Goal: Information Seeking & Learning: Learn about a topic

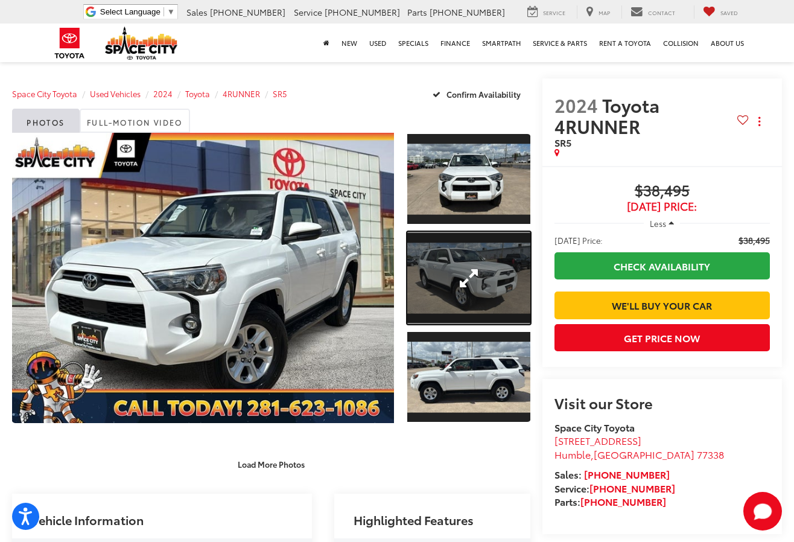
click at [435, 266] on link "Expand Photo 2" at bounding box center [468, 278] width 123 height 92
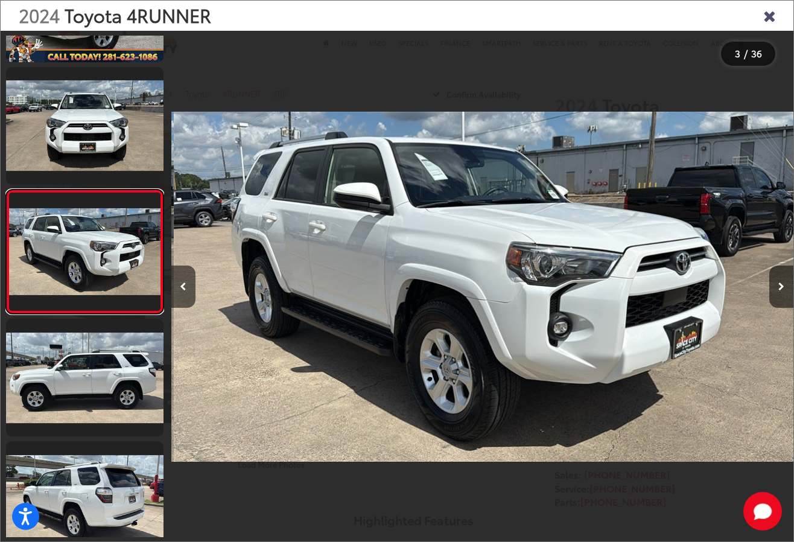
scroll to position [0, 1245]
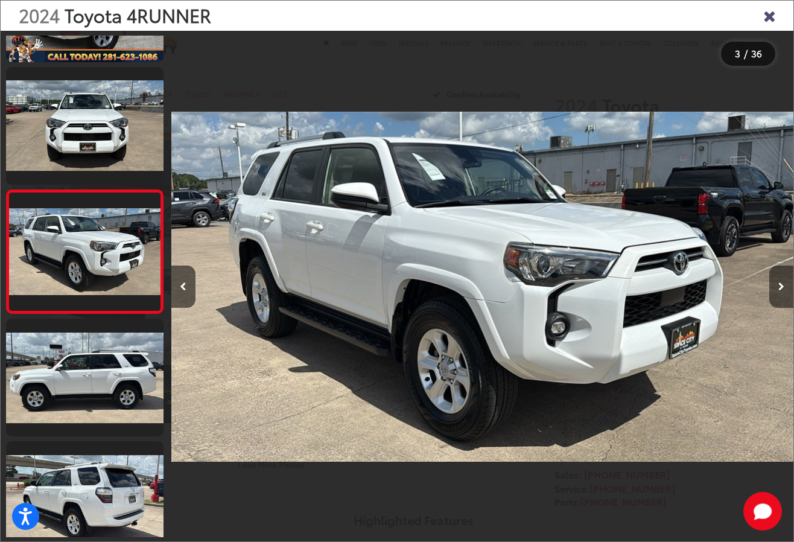
click at [777, 285] on button "Next image" at bounding box center [782, 287] width 24 height 42
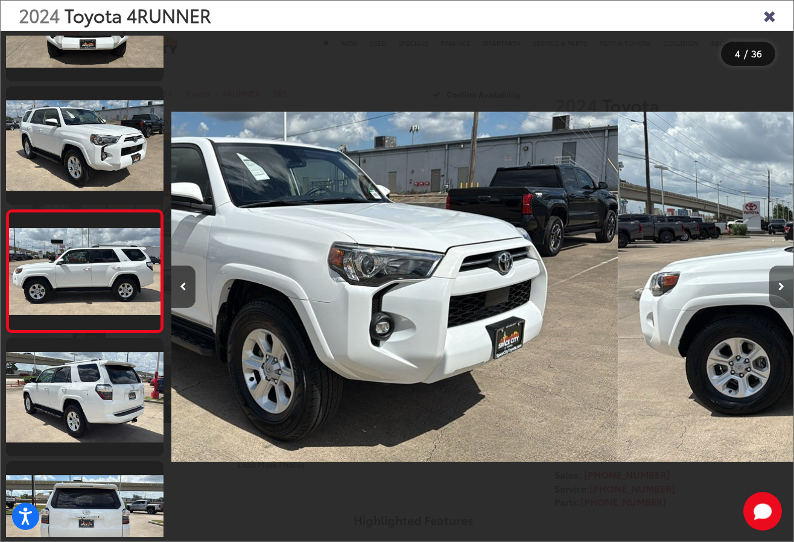
scroll to position [215, 0]
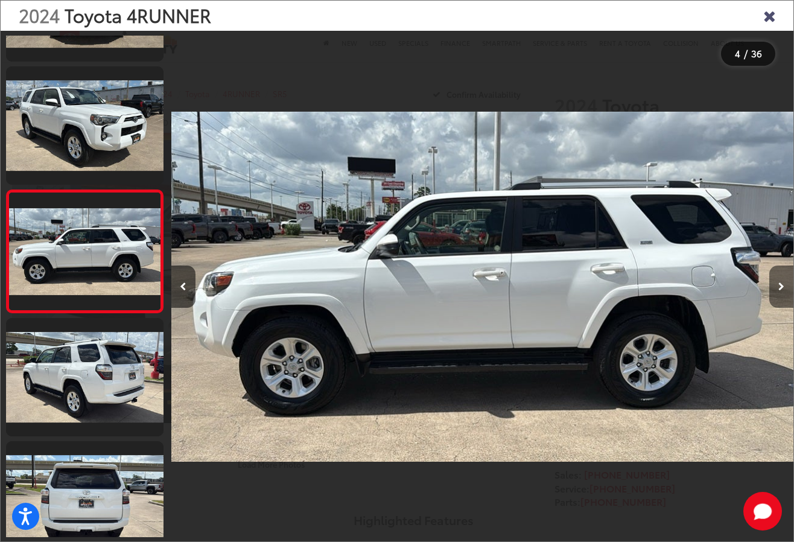
click at [777, 285] on button "Next image" at bounding box center [782, 287] width 24 height 42
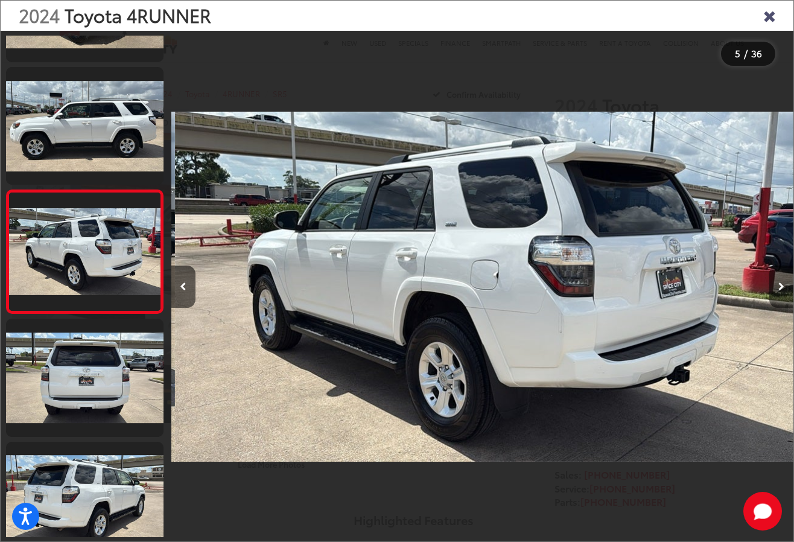
scroll to position [0, 2490]
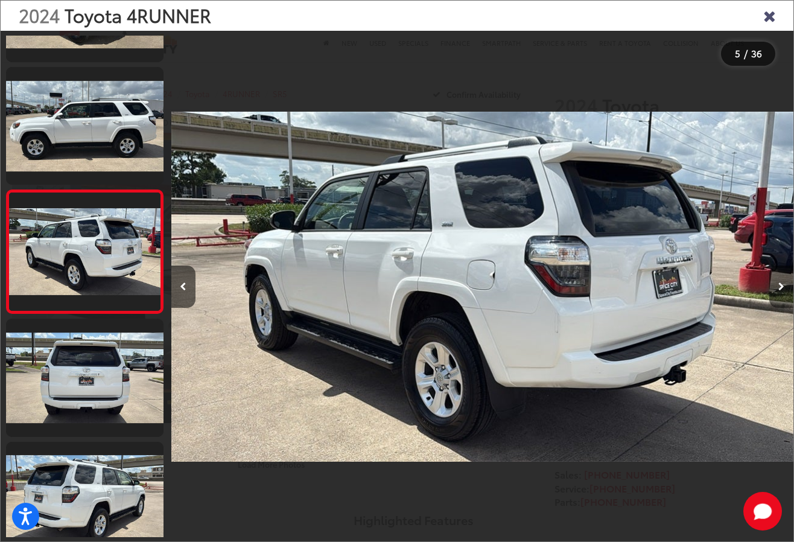
click at [777, 285] on button "Next image" at bounding box center [782, 287] width 24 height 42
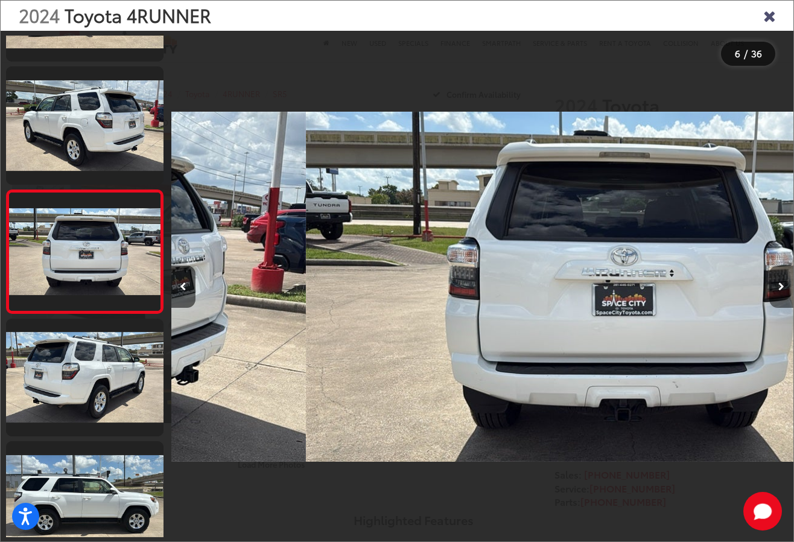
scroll to position [461, 0]
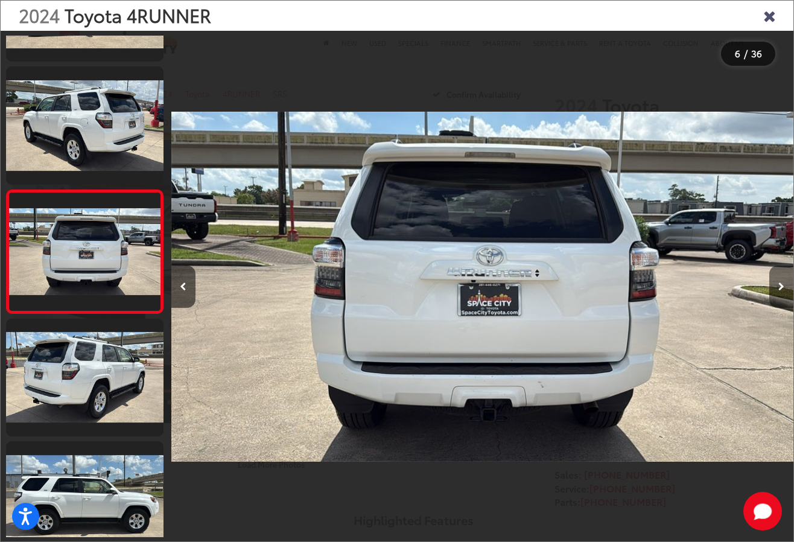
click at [777, 285] on button "Next image" at bounding box center [782, 287] width 24 height 42
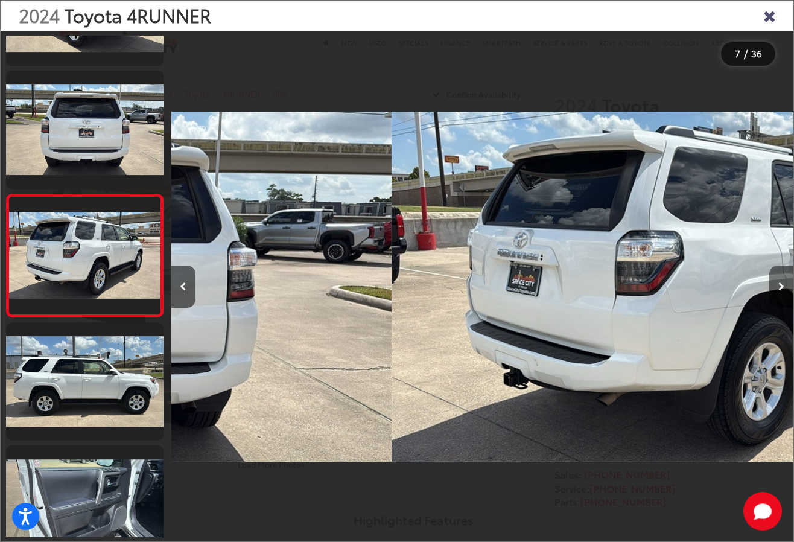
scroll to position [584, 0]
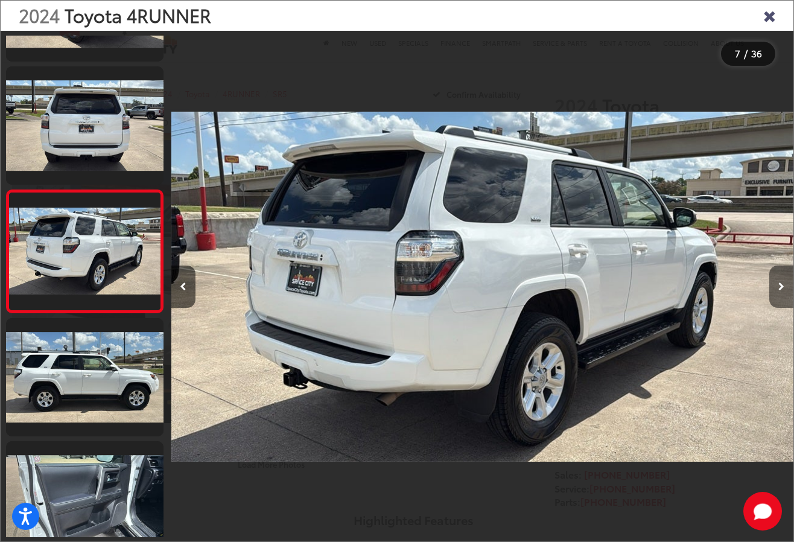
click at [777, 285] on button "Next image" at bounding box center [782, 287] width 24 height 42
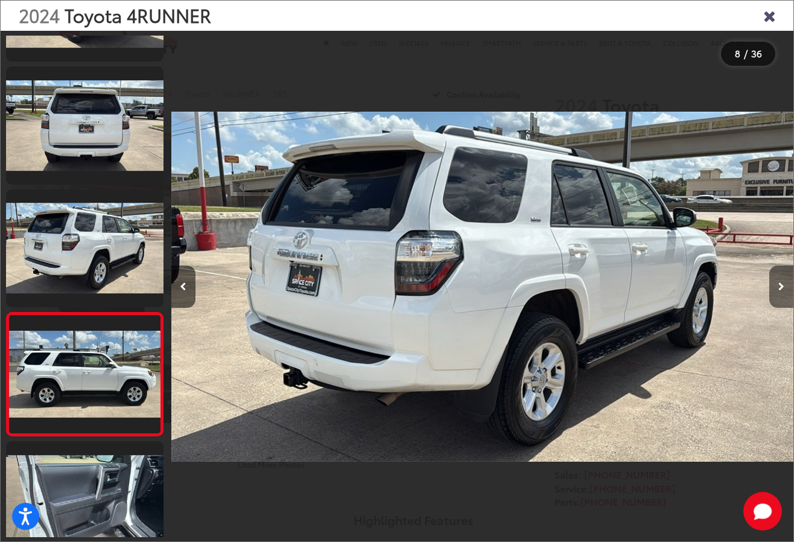
scroll to position [0, 0]
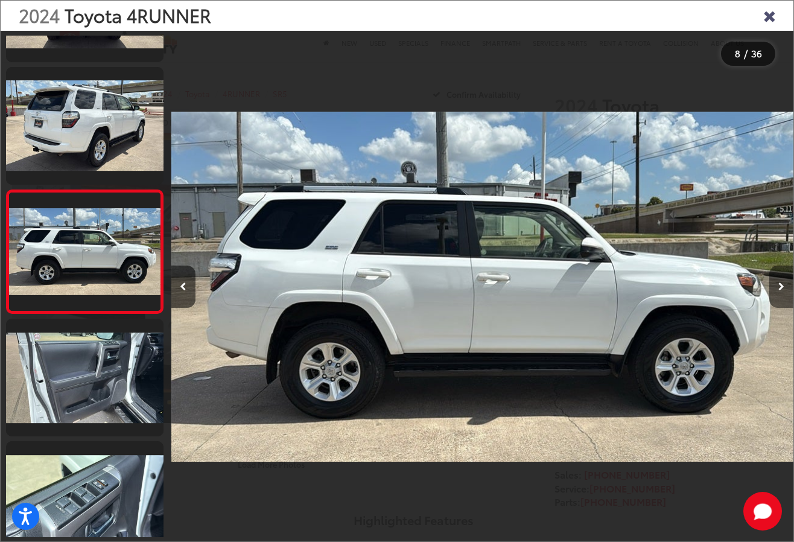
click at [777, 285] on button "Next image" at bounding box center [782, 287] width 24 height 42
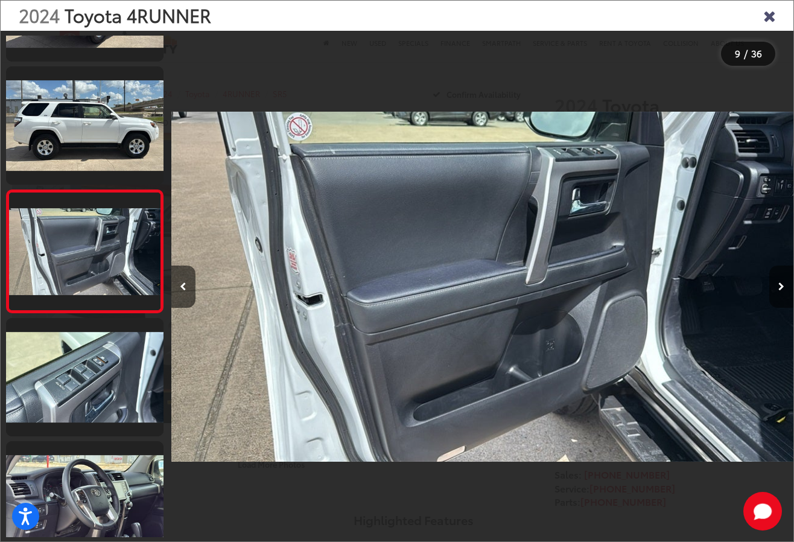
click at [777, 285] on button "Next image" at bounding box center [782, 287] width 24 height 42
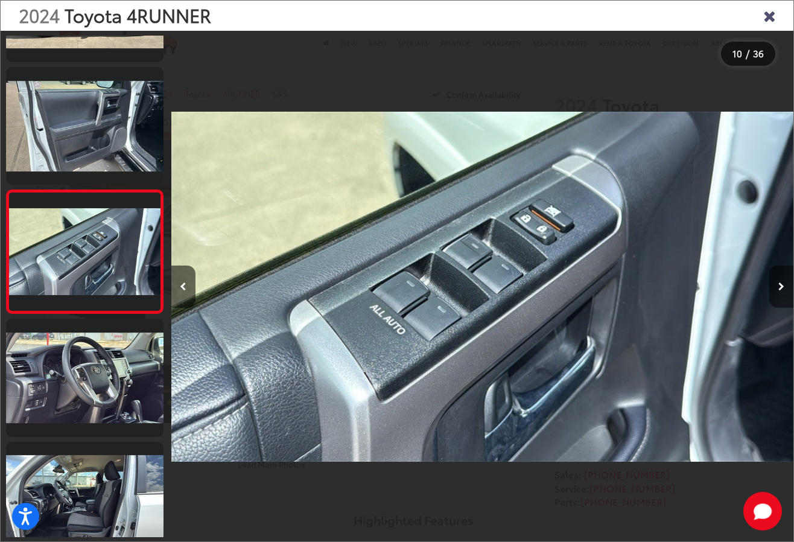
click at [777, 285] on button "Next image" at bounding box center [782, 287] width 24 height 42
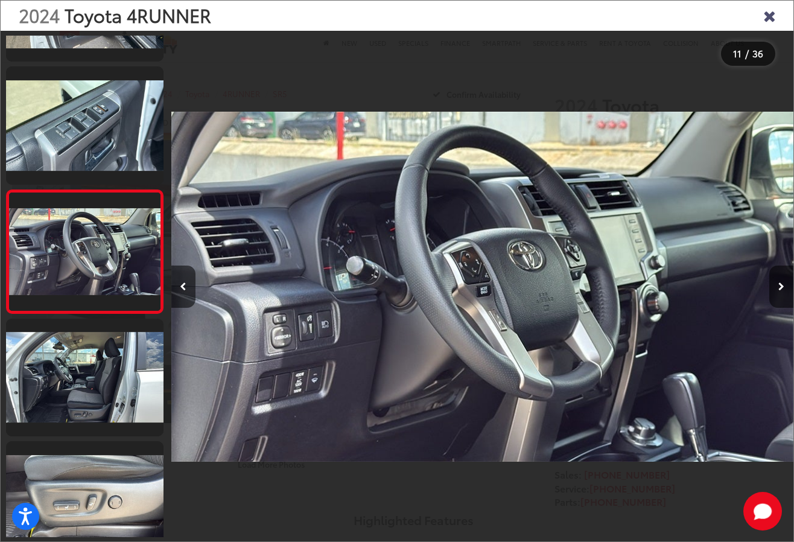
click at [773, 18] on icon "Close gallery" at bounding box center [770, 15] width 12 height 16
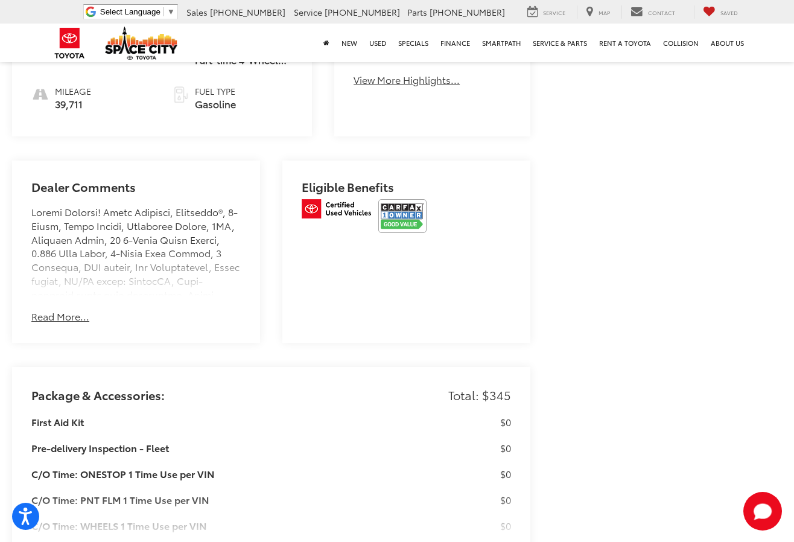
click at [345, 223] on div at bounding box center [336, 216] width 69 height 35
click at [346, 209] on img at bounding box center [336, 208] width 69 height 19
click at [380, 209] on img at bounding box center [402, 216] width 48 height 34
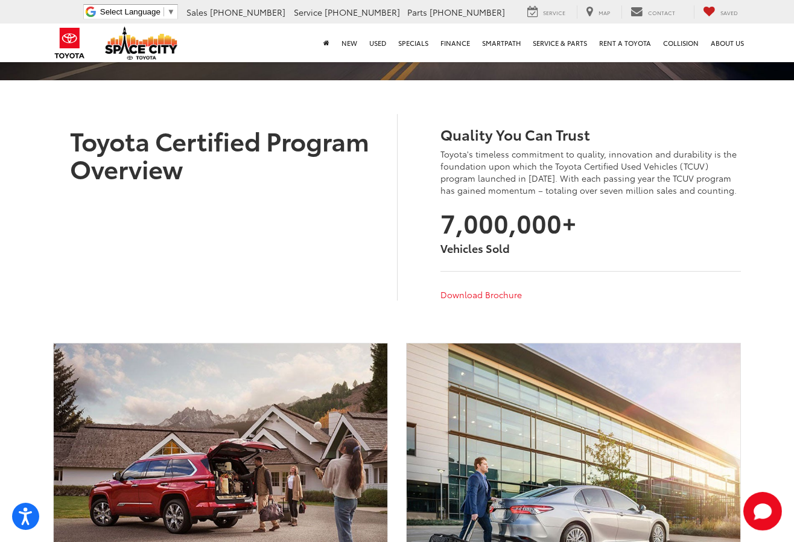
scroll to position [223, 0]
